Goal: Complete application form

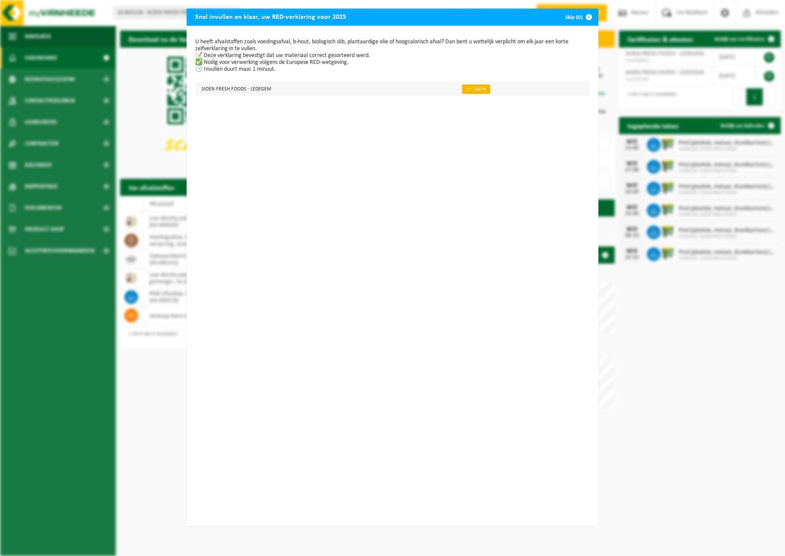
click at [472, 91] on link "👉 Vul in" at bounding box center [476, 89] width 28 height 9
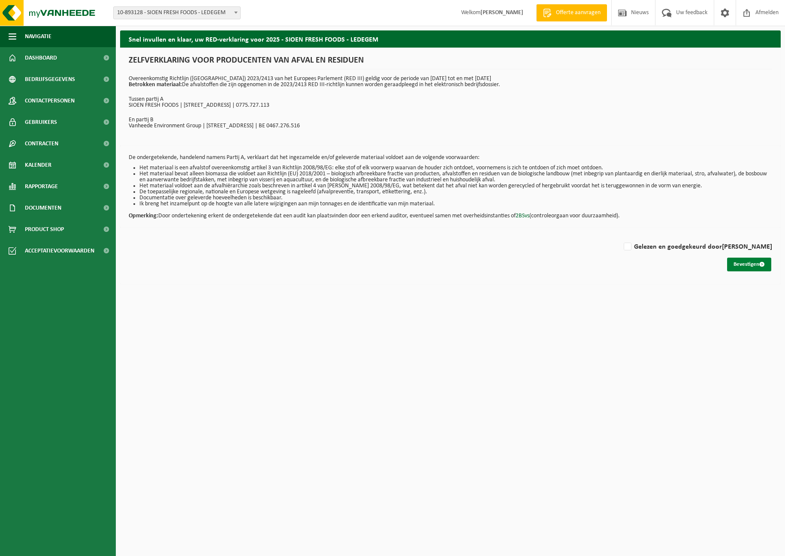
click at [745, 267] on button "Bevestigen" at bounding box center [749, 265] width 44 height 14
click at [643, 246] on label "Gelezen en goedgekeurd door FRANK SIOEN" at bounding box center [697, 247] width 150 height 13
click at [772, 236] on input "Gelezen en goedgekeurd door FRANK SIOEN" at bounding box center [772, 236] width 0 height 0
checkbox input "true"
click at [758, 266] on button "Bevestigen" at bounding box center [749, 265] width 44 height 14
